Goal: Task Accomplishment & Management: Manage account settings

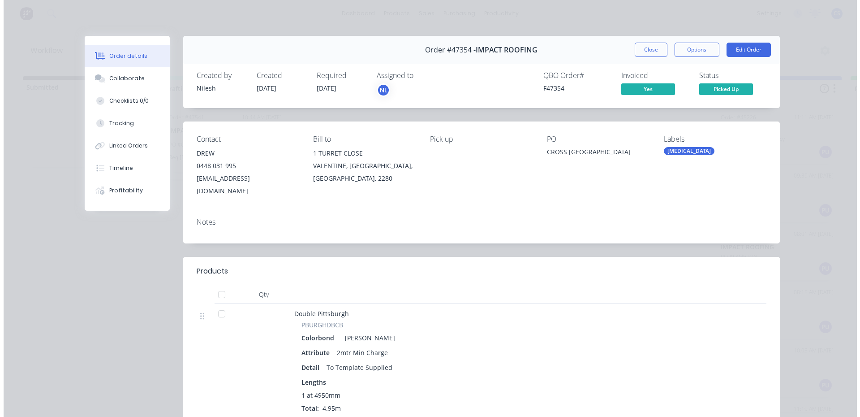
scroll to position [102, 0]
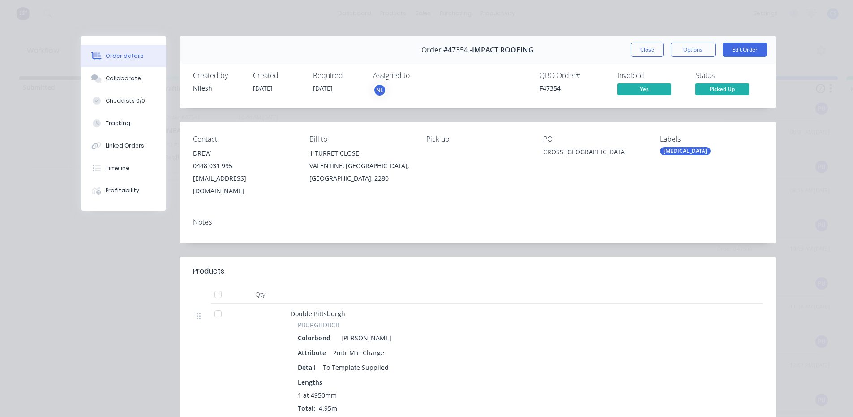
click at [624, 48] on div "Order #47354 - IMPACT ROOFING Close Options Edit Order" at bounding box center [478, 50] width 597 height 28
click at [631, 48] on button "Close" at bounding box center [647, 50] width 33 height 14
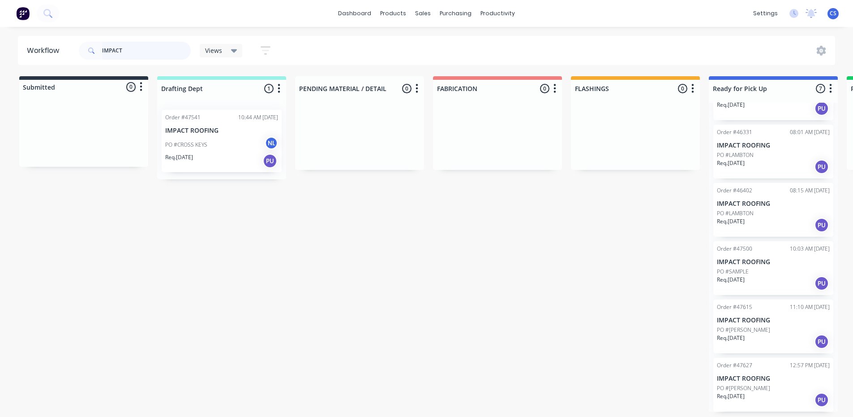
drag, startPoint x: 126, startPoint y: 56, endPoint x: 67, endPoint y: 48, distance: 59.6
click at [67, 48] on header "Workflow IMPACT Views Save new view None (Default) edit Nilesh edit Production …" at bounding box center [427, 50] width 818 height 29
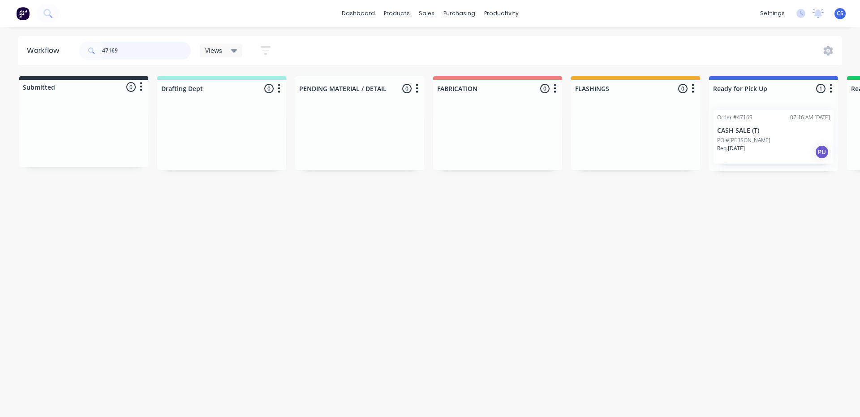
type input "47169"
click at [757, 148] on div "Req. [DATE] PU" at bounding box center [773, 151] width 113 height 15
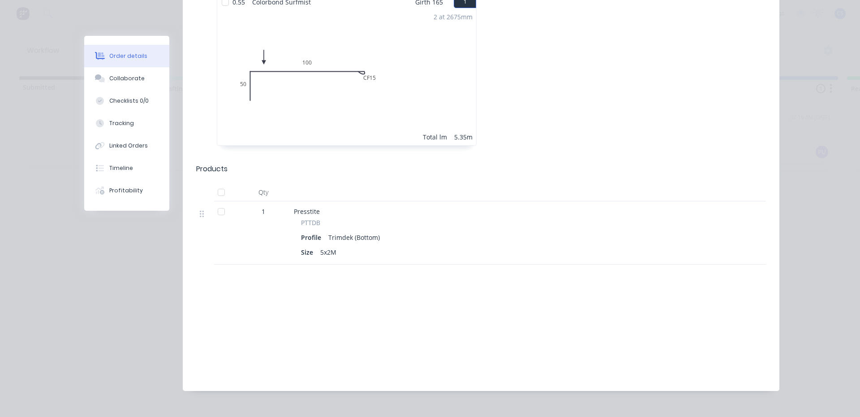
scroll to position [134, 0]
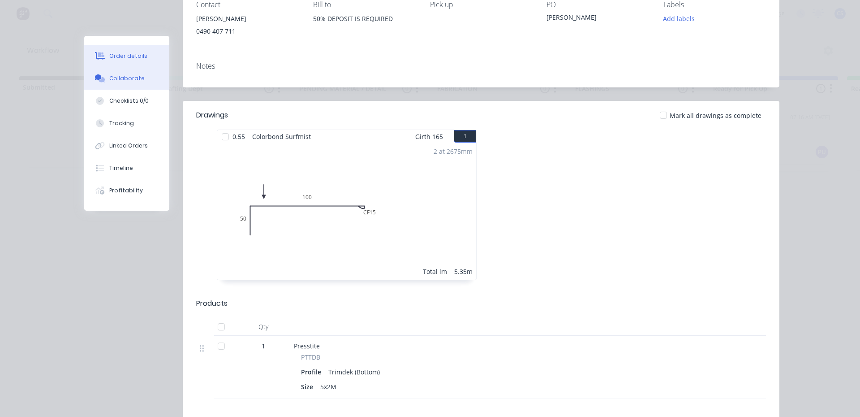
click at [141, 82] on button "Collaborate" at bounding box center [126, 78] width 85 height 22
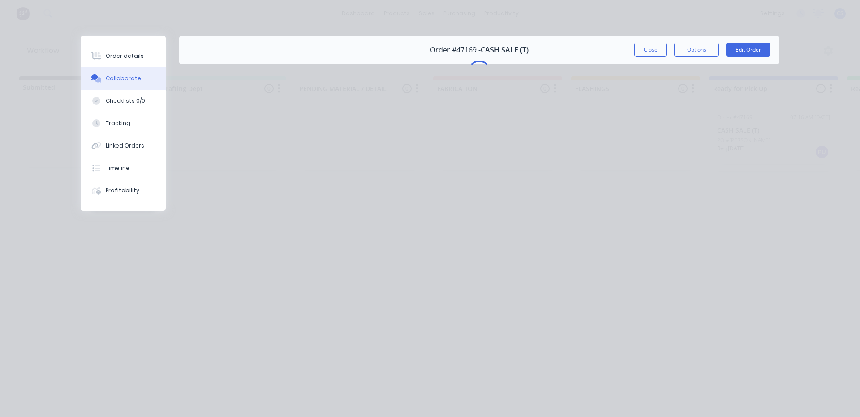
scroll to position [0, 0]
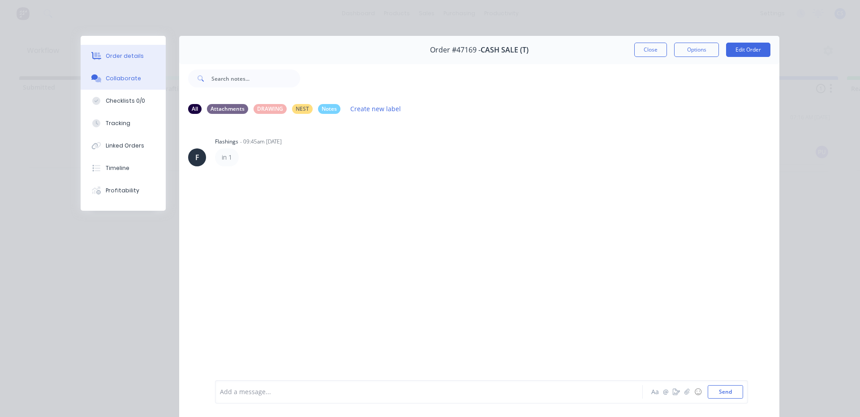
click at [116, 50] on button "Order details" at bounding box center [123, 56] width 85 height 22
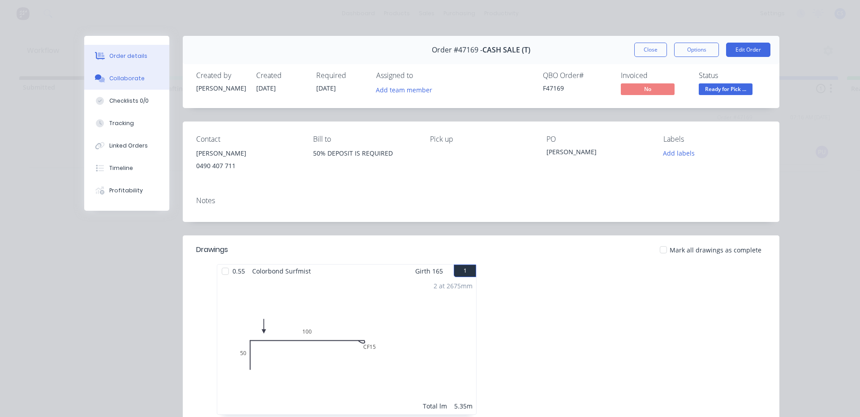
click at [115, 77] on div "Collaborate" at bounding box center [126, 78] width 35 height 8
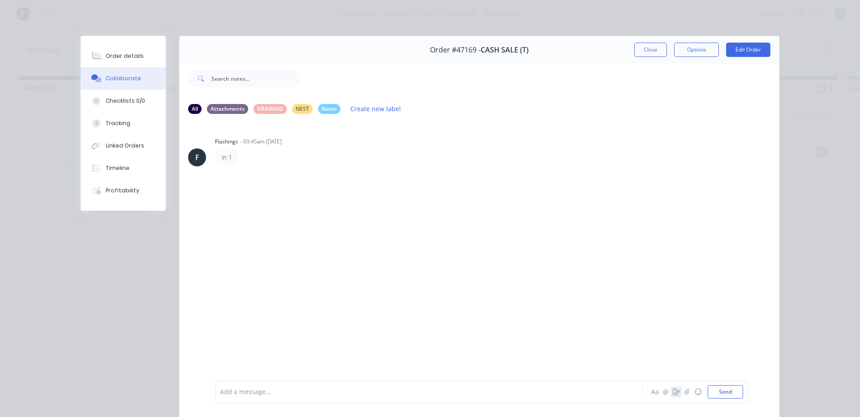
click at [671, 392] on button "button" at bounding box center [676, 391] width 11 height 11
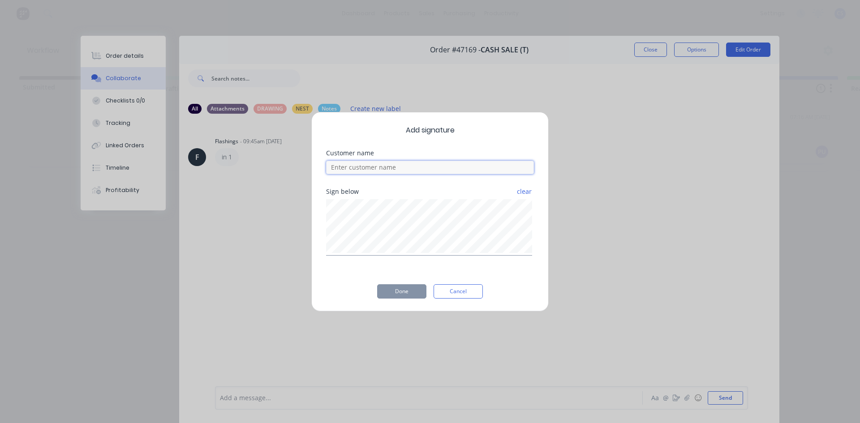
click at [365, 169] on input at bounding box center [430, 167] width 208 height 13
type input "[PERSON_NAME]"
click at [406, 295] on button "Done" at bounding box center [401, 291] width 49 height 14
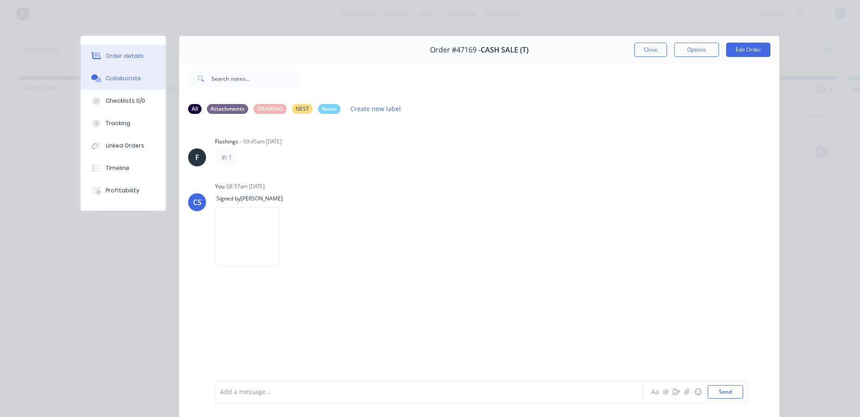
click at [115, 54] on div "Order details" at bounding box center [125, 56] width 38 height 8
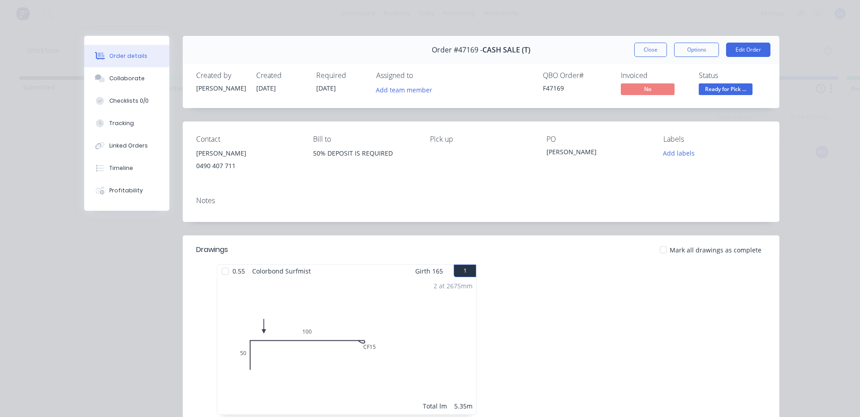
click at [721, 86] on span "Ready for Pick ..." at bounding box center [726, 88] width 54 height 11
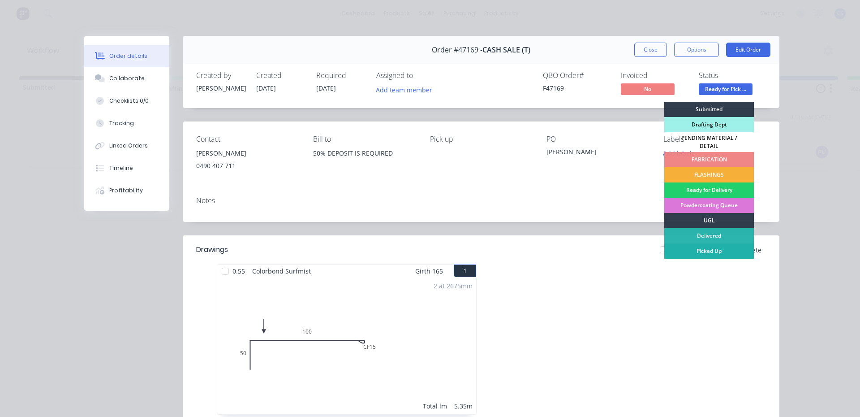
click at [714, 249] on div "Picked Up" at bounding box center [709, 250] width 90 height 15
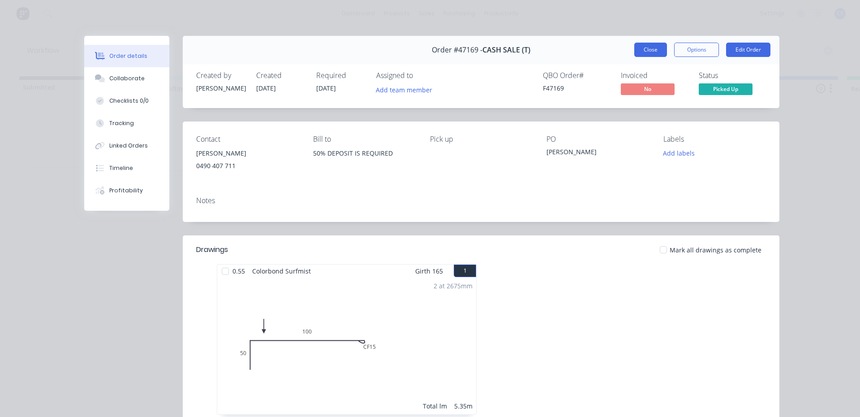
click at [647, 43] on button "Close" at bounding box center [650, 50] width 33 height 14
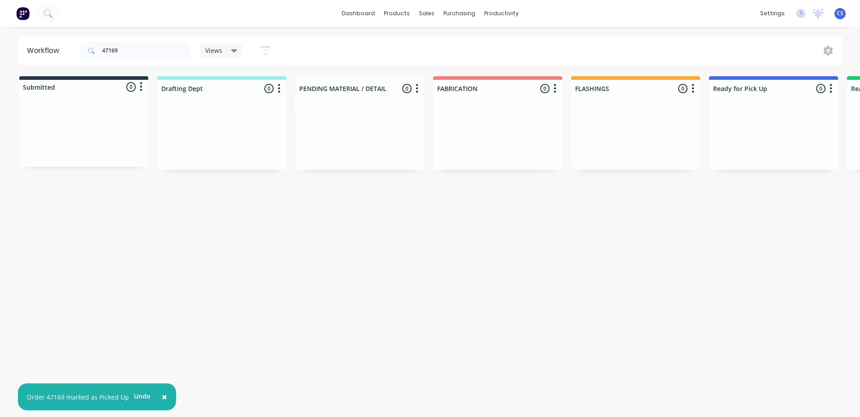
click at [69, 59] on div "Workflow" at bounding box center [47, 50] width 59 height 27
drag, startPoint x: 120, startPoint y: 52, endPoint x: 28, endPoint y: 53, distance: 91.8
click at [28, 53] on header "Workflow 47169 Views Save new view None (Default) edit Nilesh edit Production e…" at bounding box center [430, 50] width 825 height 29
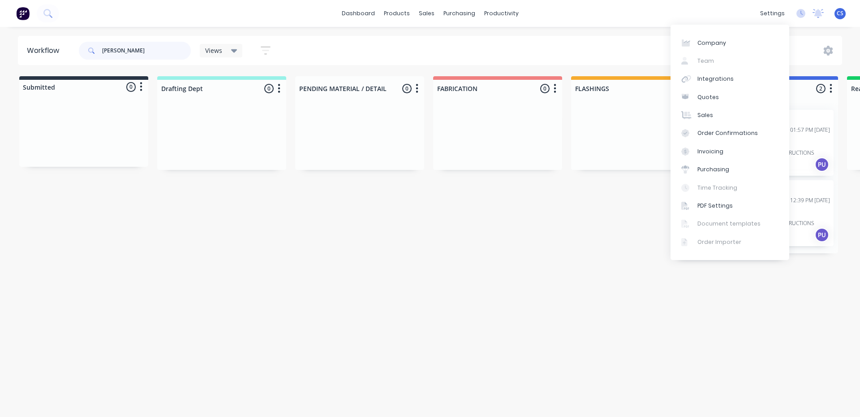
type input "[PERSON_NAME]"
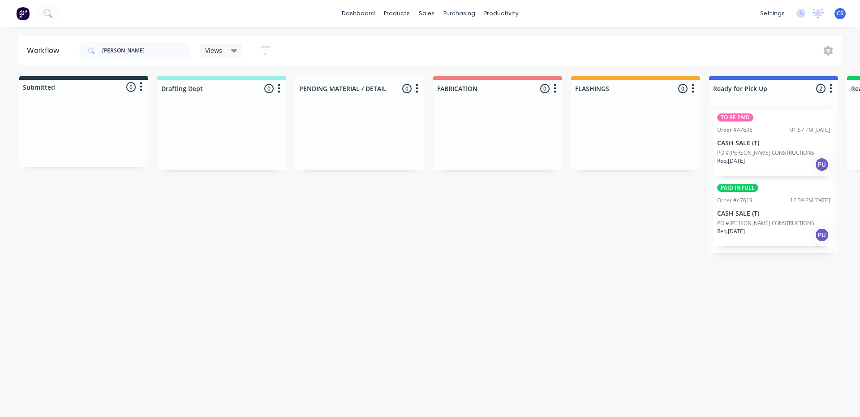
click at [461, 255] on div "Workflow [PERSON_NAME] Views Save new view None (Default) edit Nilesh edit Prod…" at bounding box center [430, 217] width 860 height 363
click at [757, 220] on p "PO #[PERSON_NAME] CONSTRUCTIONS" at bounding box center [765, 223] width 97 height 8
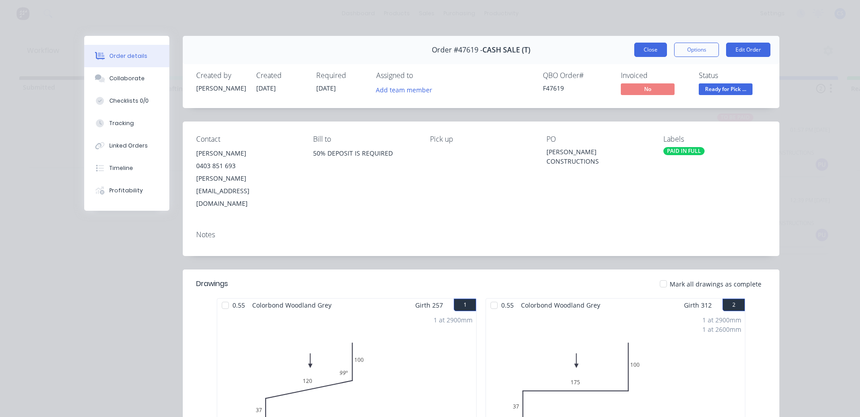
click at [644, 53] on button "Close" at bounding box center [650, 50] width 33 height 14
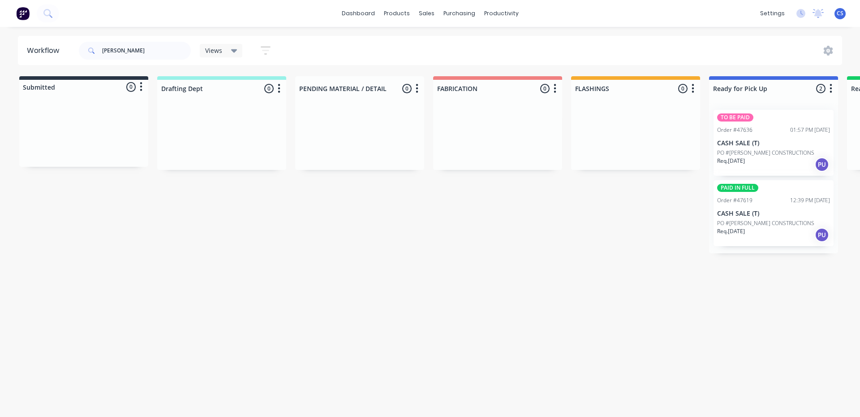
click at [739, 128] on div "Order #47636" at bounding box center [734, 130] width 35 height 8
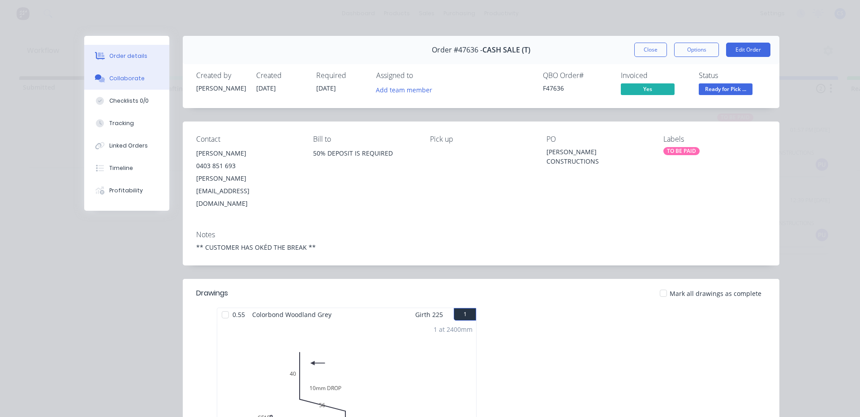
click at [125, 83] on button "Collaborate" at bounding box center [126, 78] width 85 height 22
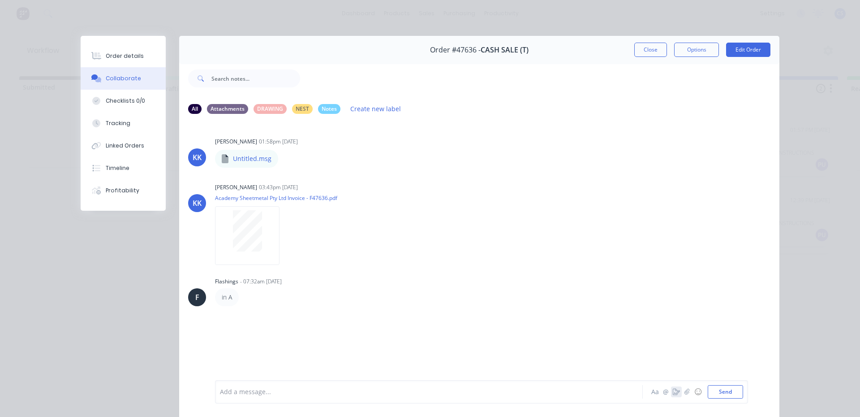
click at [673, 392] on icon "button" at bounding box center [676, 391] width 7 height 6
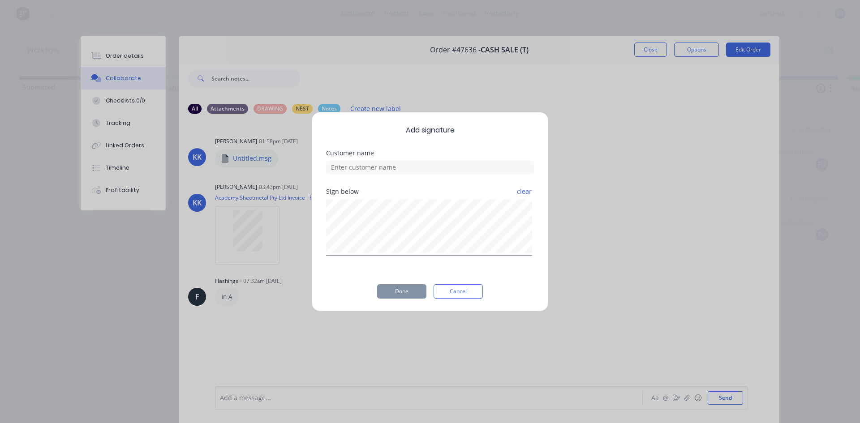
click at [435, 160] on div at bounding box center [430, 167] width 208 height 16
click at [434, 165] on input at bounding box center [430, 167] width 208 height 13
type input "MATT"
click at [397, 292] on button "Done" at bounding box center [401, 291] width 49 height 14
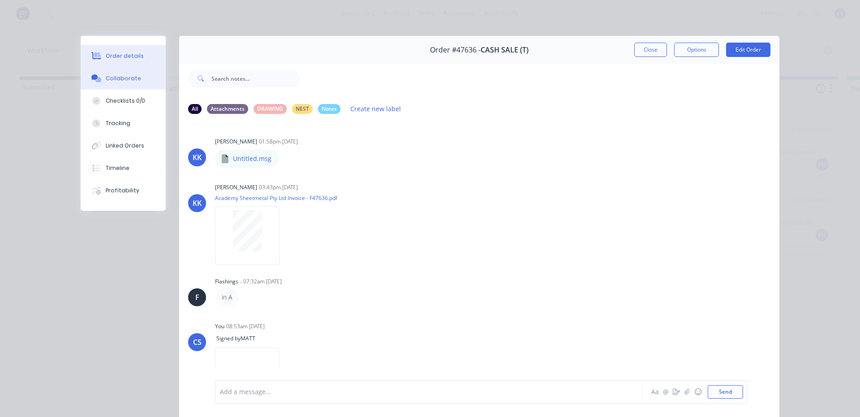
click at [142, 56] on button "Order details" at bounding box center [123, 56] width 85 height 22
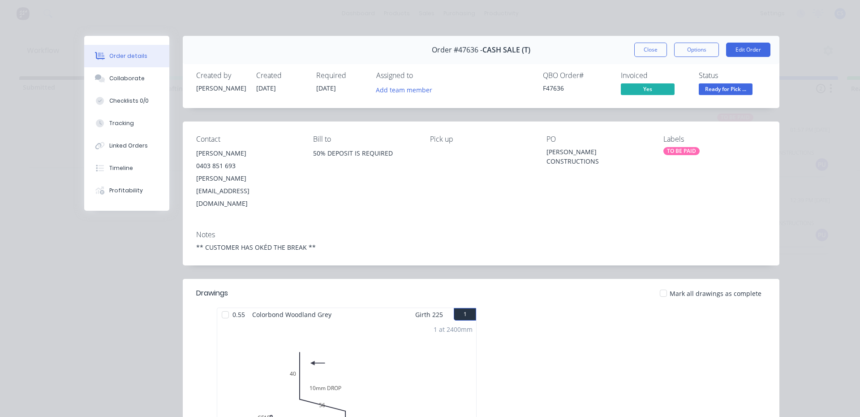
click at [725, 91] on span "Ready for Pick ..." at bounding box center [726, 88] width 54 height 11
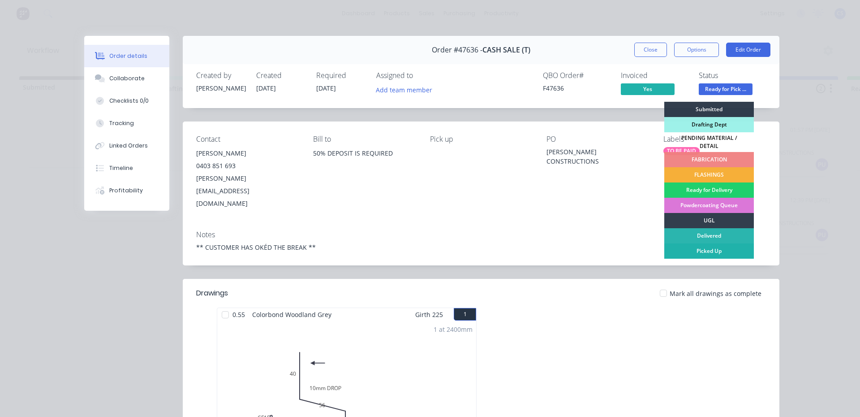
click at [718, 246] on div "Picked Up" at bounding box center [709, 250] width 90 height 15
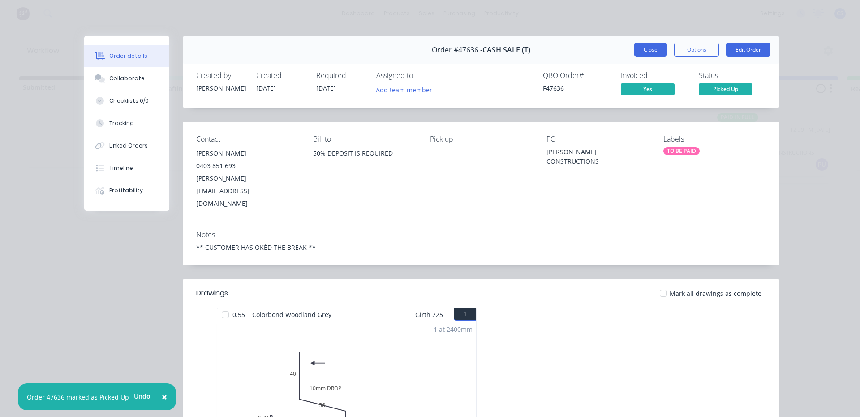
click at [634, 52] on button "Close" at bounding box center [650, 50] width 33 height 14
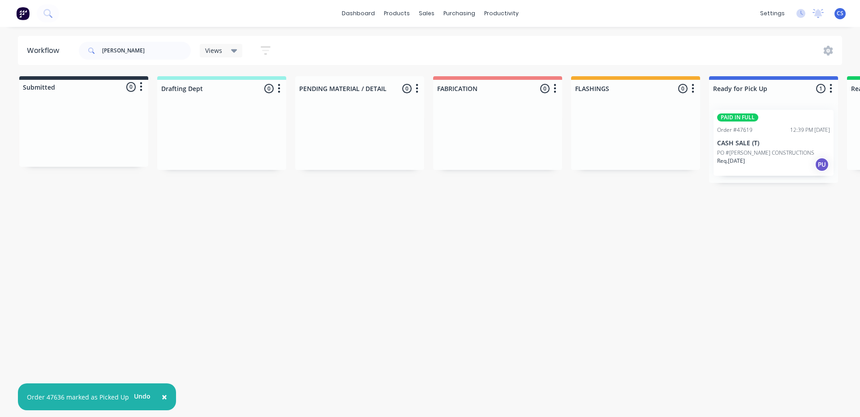
click at [760, 162] on div "Req. [DATE] PU" at bounding box center [773, 164] width 113 height 15
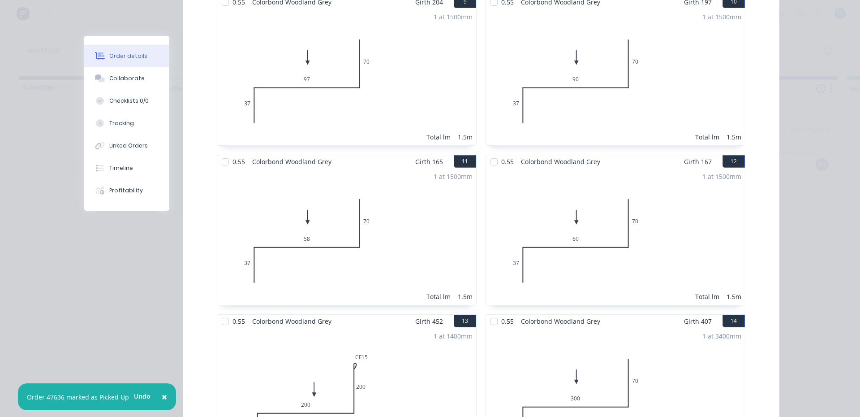
scroll to position [1165, 0]
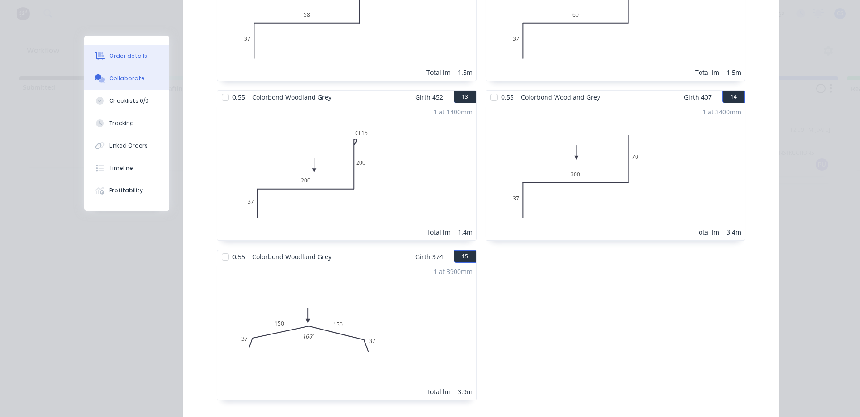
click at [150, 81] on button "Collaborate" at bounding box center [126, 78] width 85 height 22
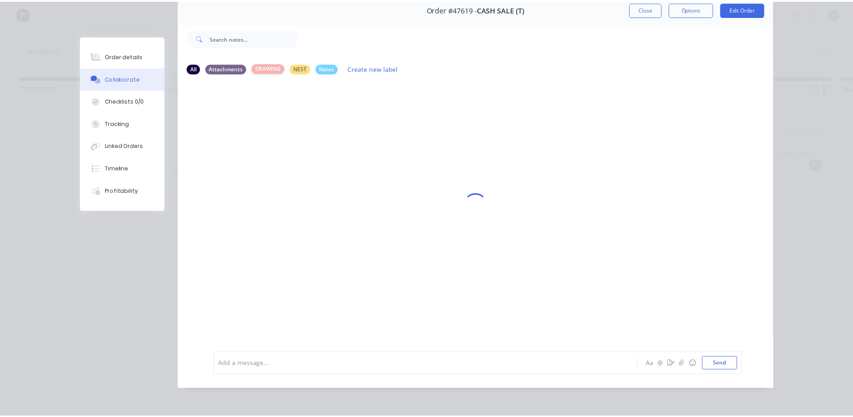
scroll to position [0, 0]
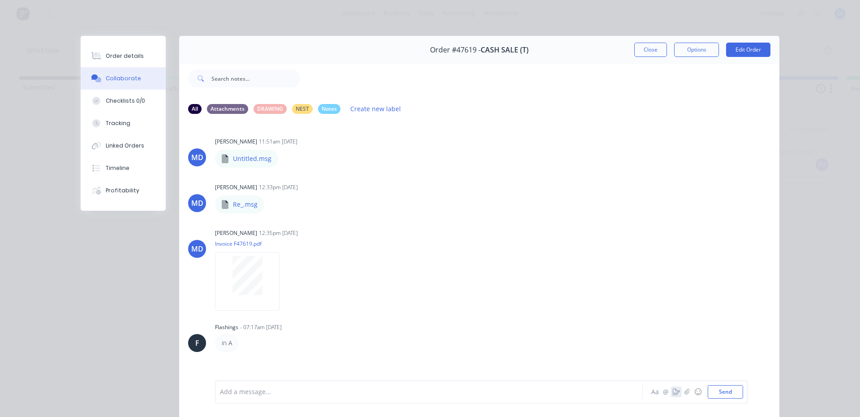
click at [673, 395] on button "button" at bounding box center [676, 391] width 11 height 11
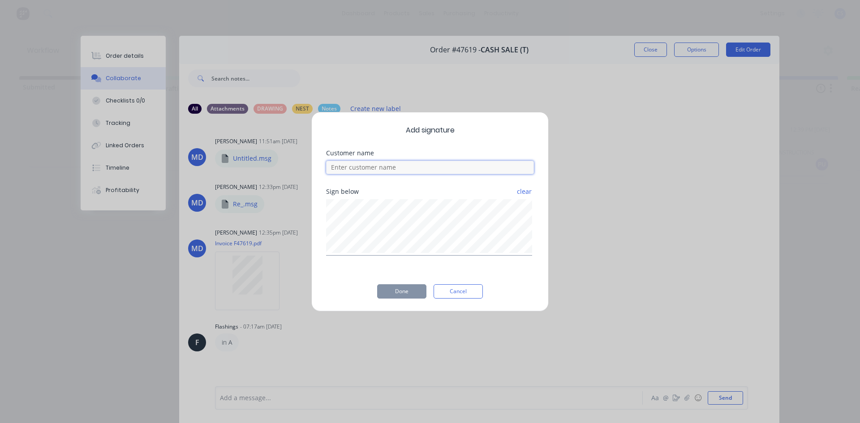
click at [453, 167] on input at bounding box center [430, 167] width 208 height 13
type input "MATT"
click at [407, 291] on button "Done" at bounding box center [401, 291] width 49 height 14
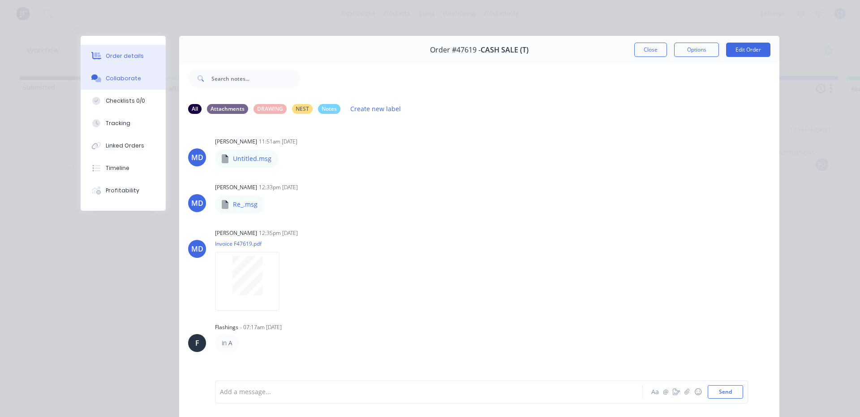
click at [101, 47] on button "Order details" at bounding box center [123, 56] width 85 height 22
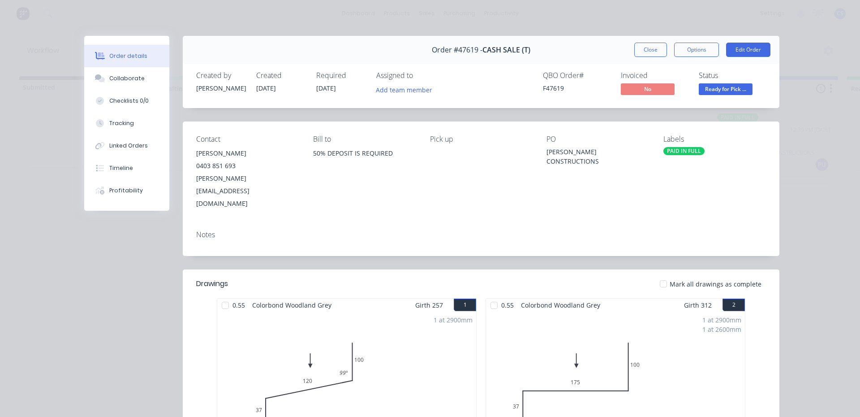
click at [703, 85] on span "Ready for Pick ..." at bounding box center [726, 88] width 54 height 11
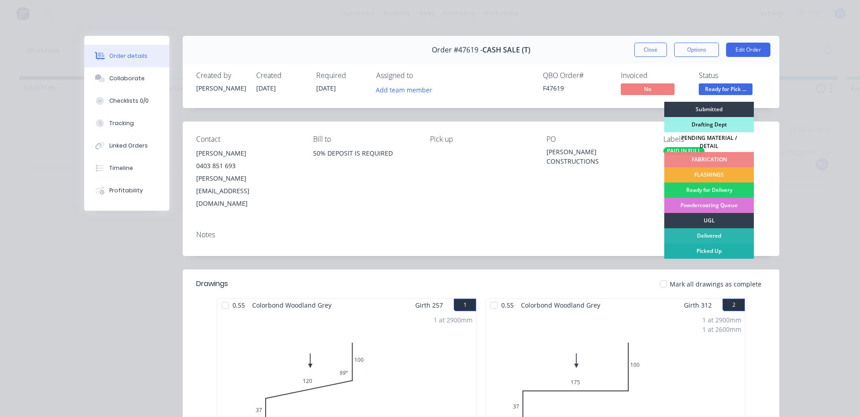
click at [692, 247] on div "Picked Up" at bounding box center [709, 250] width 90 height 15
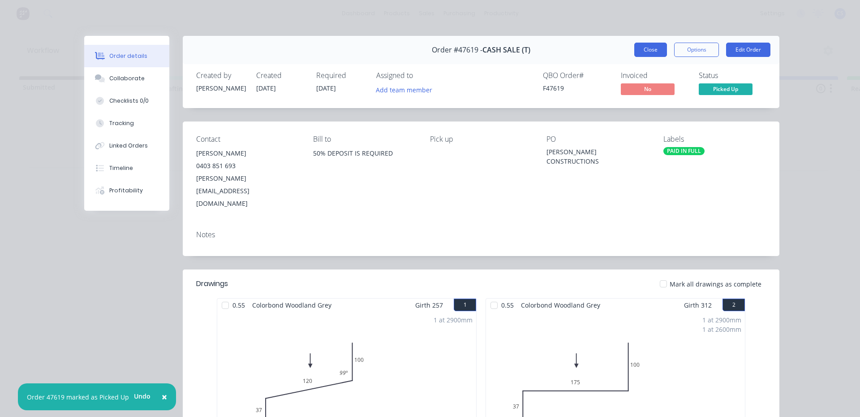
click at [640, 44] on button "Close" at bounding box center [650, 50] width 33 height 14
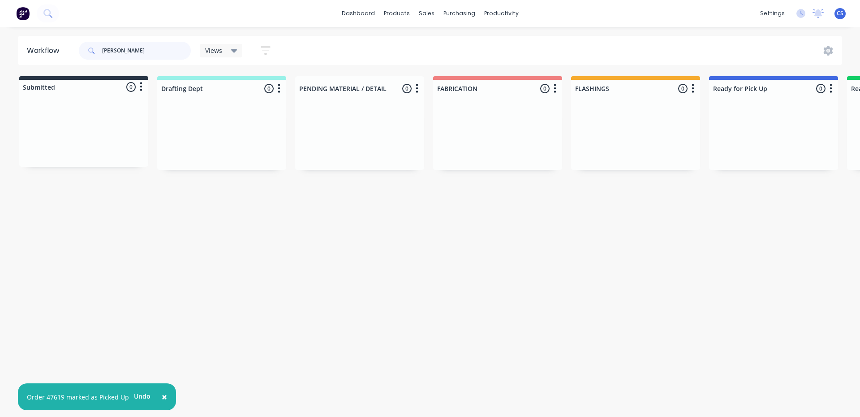
drag, startPoint x: 164, startPoint y: 59, endPoint x: 13, endPoint y: 59, distance: 151.8
click at [13, 59] on div "Workflow [PERSON_NAME] Views Save new view None (Default) edit [PERSON_NAME] ed…" at bounding box center [430, 50] width 860 height 29
